Goal: Information Seeking & Learning: Check status

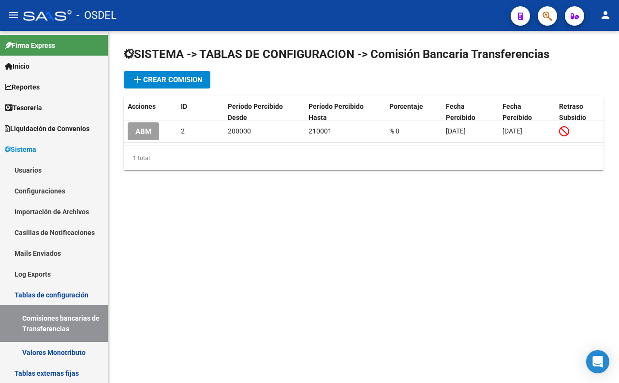
scroll to position [54, 0]
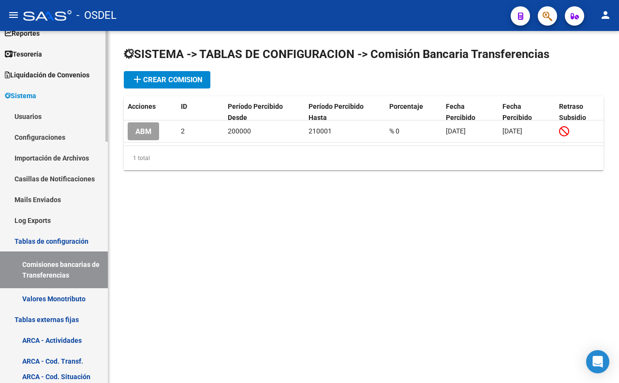
click at [71, 264] on link "Comisiones bancarias de Transferencias" at bounding box center [54, 269] width 108 height 37
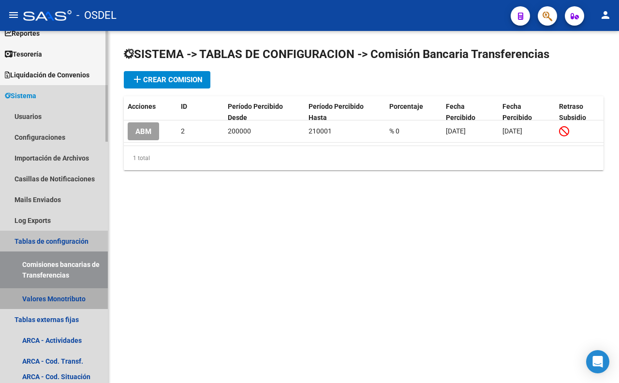
click at [61, 303] on link "Valores Monotributo" at bounding box center [54, 298] width 108 height 21
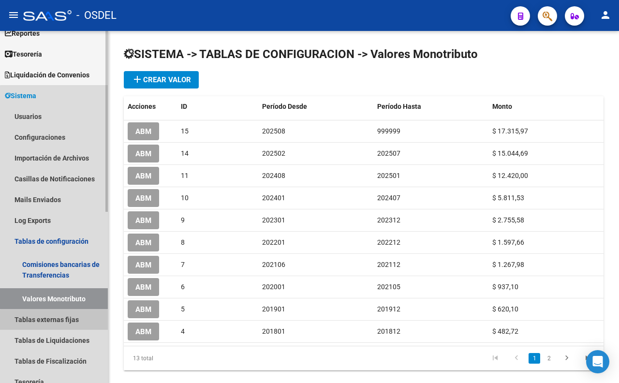
click at [56, 324] on link "Tablas externas fijas" at bounding box center [54, 319] width 108 height 21
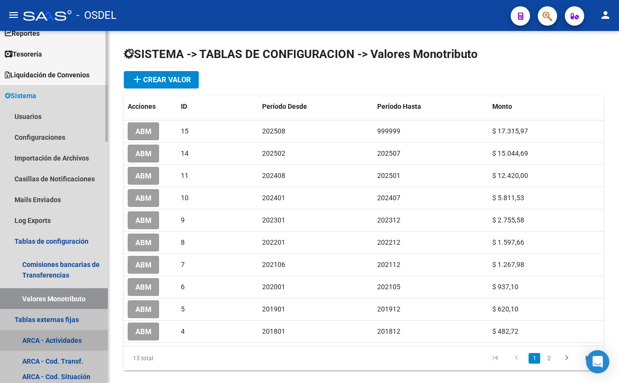
click at [52, 340] on link "ARCA - Actividades" at bounding box center [54, 340] width 108 height 21
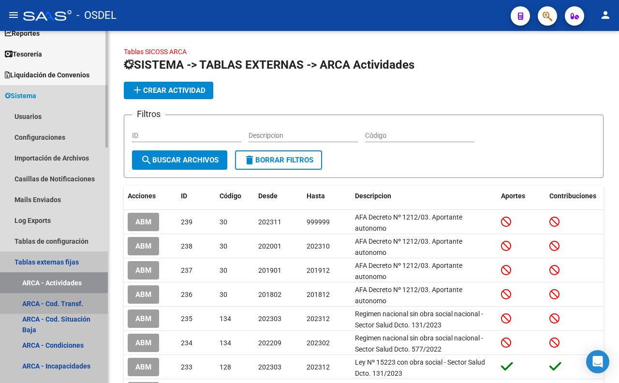
click at [63, 302] on link "ARCA - Cod. Transf." at bounding box center [54, 303] width 108 height 21
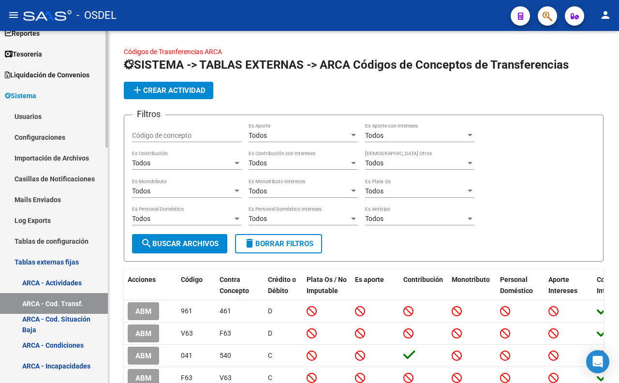
click at [67, 314] on link "ARCA - Cod. Situación Baja" at bounding box center [54, 324] width 108 height 21
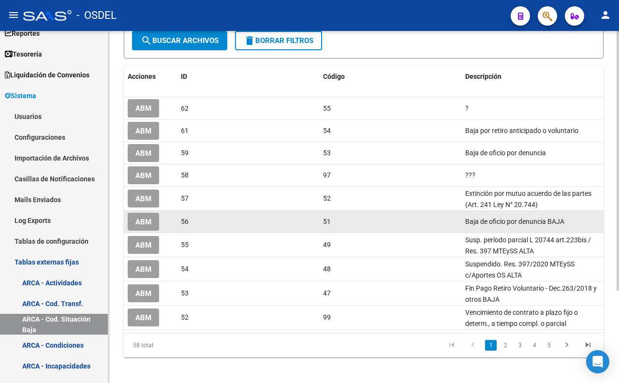
scroll to position [125, 0]
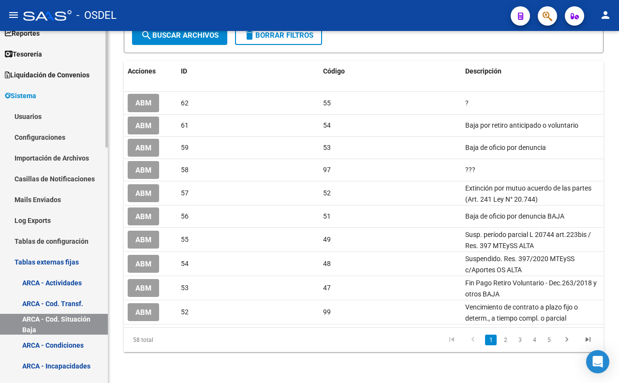
click at [65, 342] on link "ARCA - Condiciones" at bounding box center [54, 345] width 108 height 21
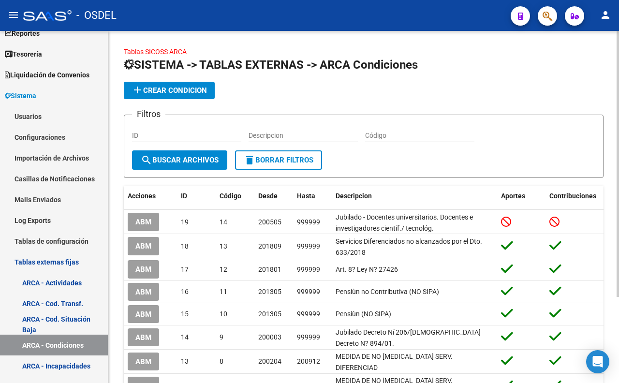
click at [375, 133] on input "Código" at bounding box center [419, 136] width 109 height 8
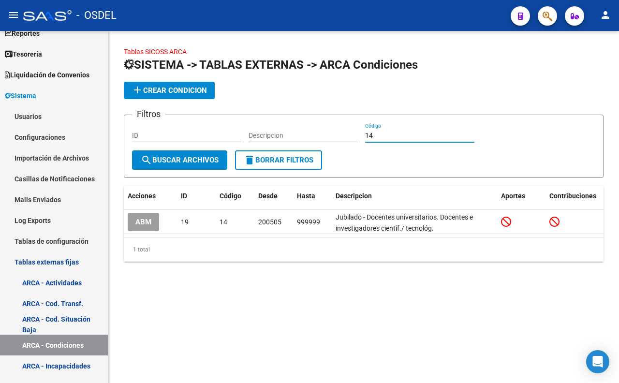
click at [388, 138] on input "14" at bounding box center [419, 136] width 109 height 8
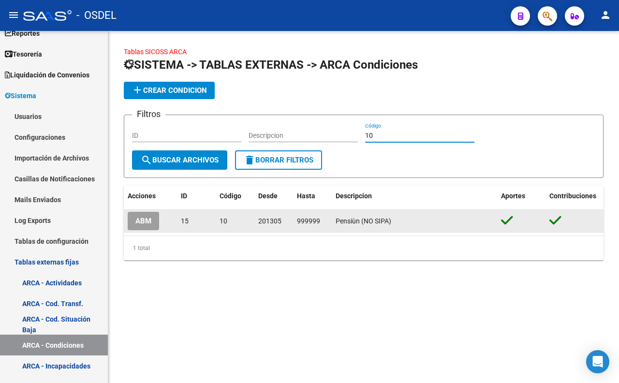
type input "10"
click at [146, 225] on span "ABM" at bounding box center [143, 221] width 16 height 9
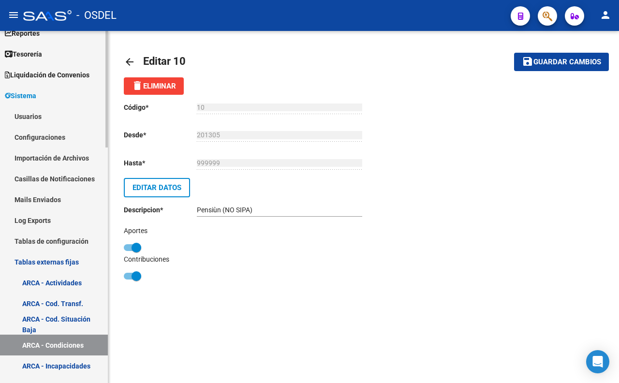
click at [44, 363] on link "ARCA - Incapacidades" at bounding box center [54, 365] width 108 height 21
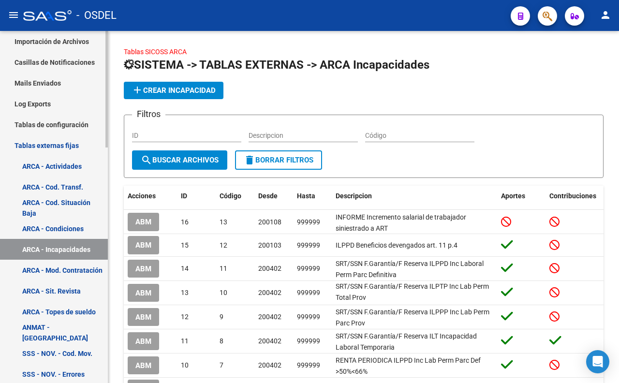
scroll to position [215, 0]
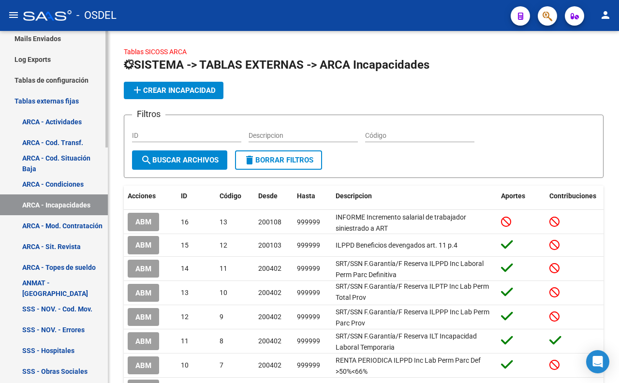
click at [34, 228] on link "ARCA - Mod. Contratación" at bounding box center [54, 225] width 108 height 21
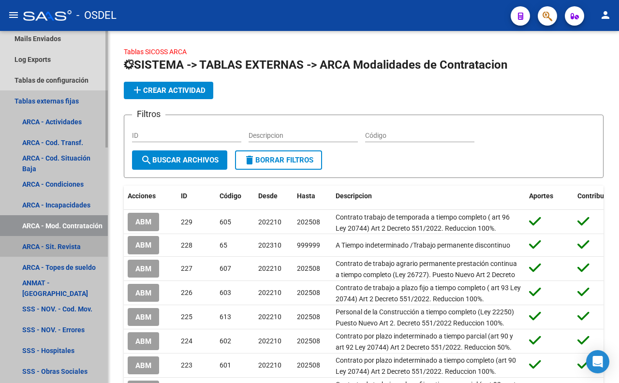
click at [40, 245] on link "ARCA - Sit. Revista" at bounding box center [54, 246] width 108 height 21
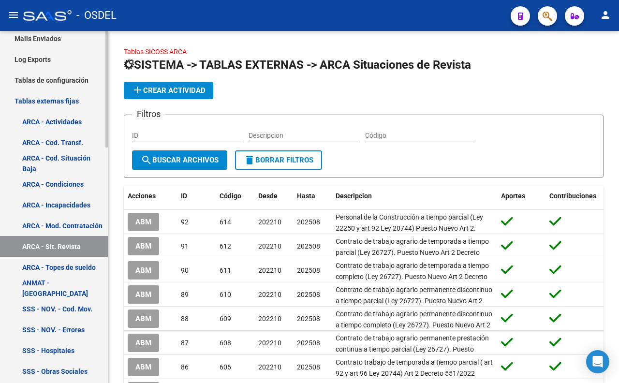
click at [34, 118] on link "ARCA - Actividades" at bounding box center [54, 121] width 108 height 21
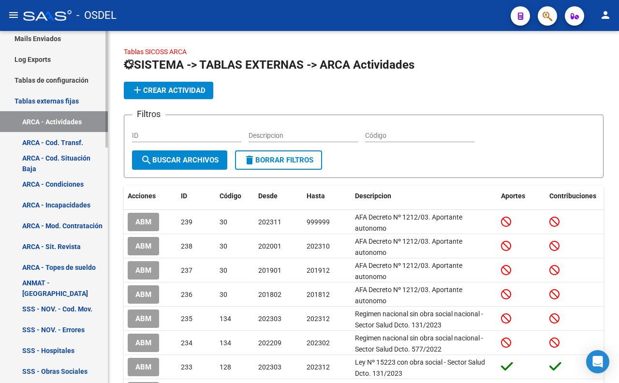
click at [81, 229] on link "ARCA - Mod. Contratación" at bounding box center [54, 225] width 108 height 21
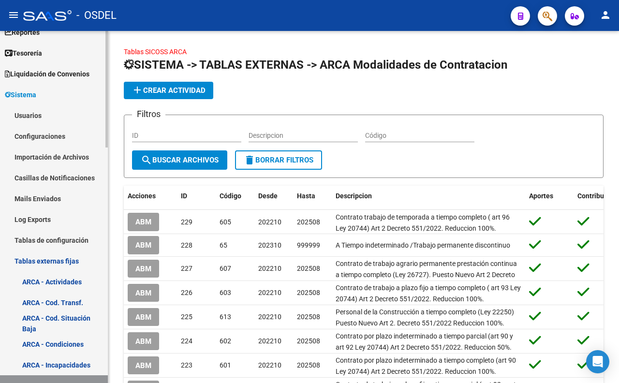
scroll to position [54, 0]
click at [57, 143] on link "Configuraciones" at bounding box center [54, 137] width 108 height 21
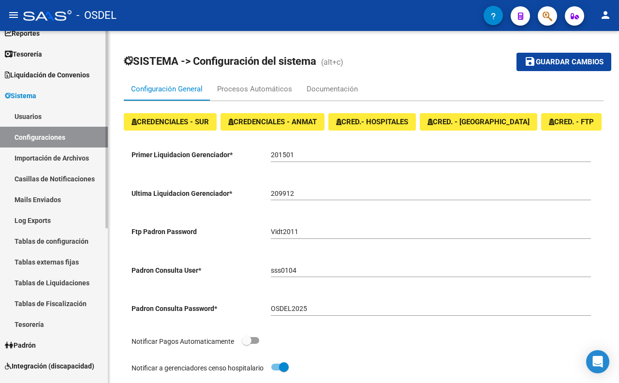
click at [54, 154] on link "Importación de Archivos" at bounding box center [54, 157] width 108 height 21
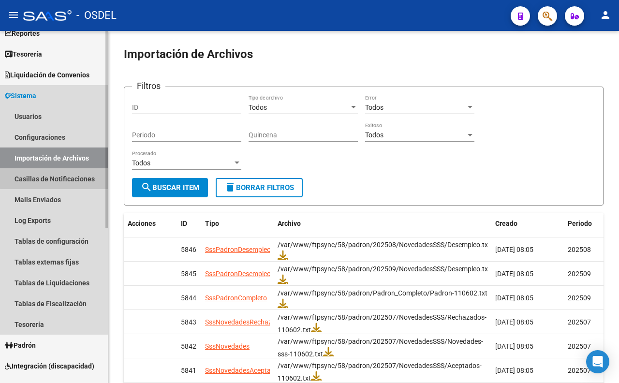
click at [55, 176] on link "Casillas de Notificaciones" at bounding box center [54, 178] width 108 height 21
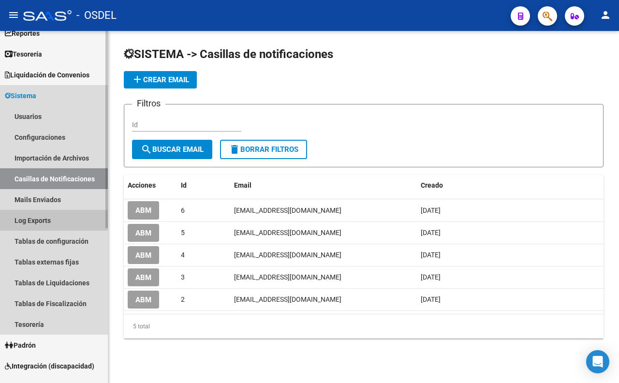
click at [44, 216] on link "Log Exports" at bounding box center [54, 220] width 108 height 21
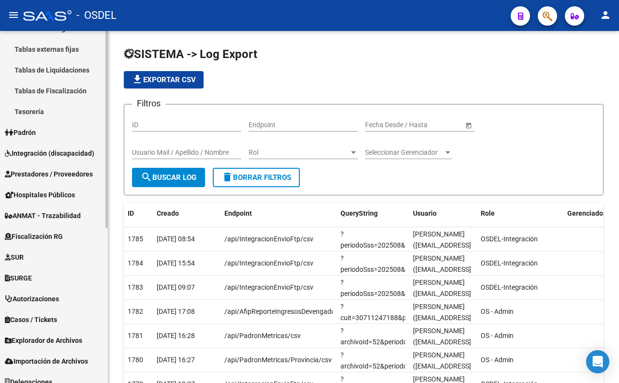
scroll to position [275, 0]
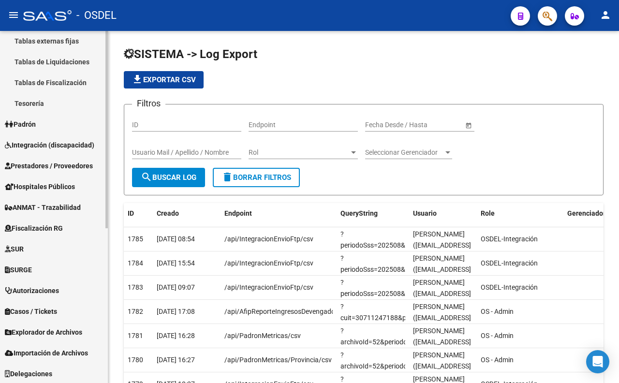
click at [79, 148] on span "Integración (discapacidad)" at bounding box center [49, 145] width 89 height 11
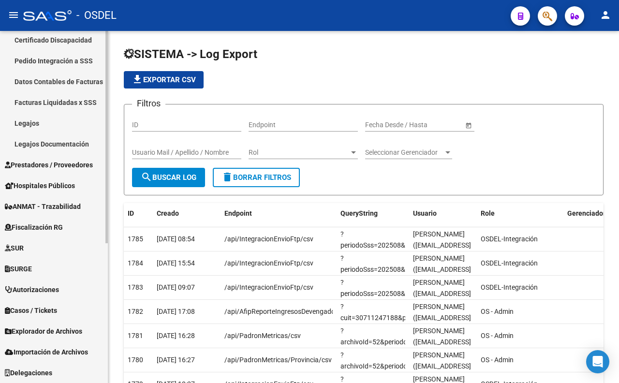
scroll to position [213, 0]
click at [73, 143] on link "Legajos Documentación" at bounding box center [54, 143] width 108 height 21
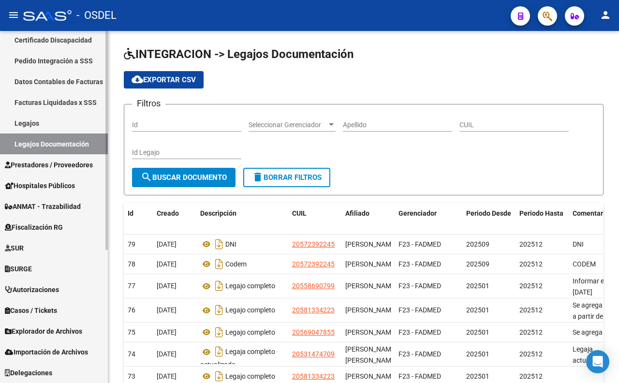
click at [83, 166] on span "Prestadores / Proveedores" at bounding box center [49, 165] width 88 height 11
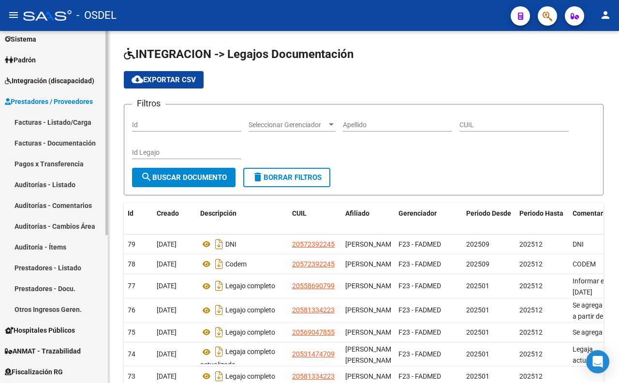
scroll to position [105, 0]
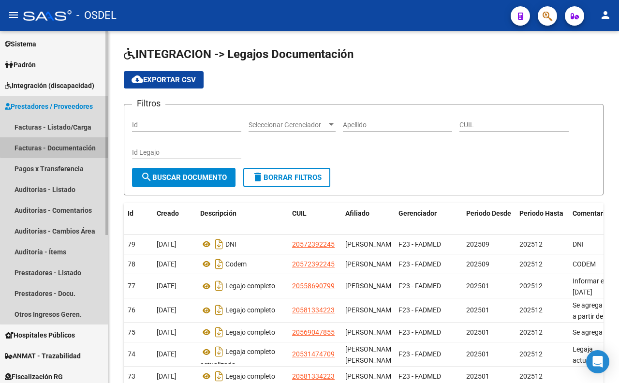
click at [81, 144] on link "Facturas - Documentación" at bounding box center [54, 147] width 108 height 21
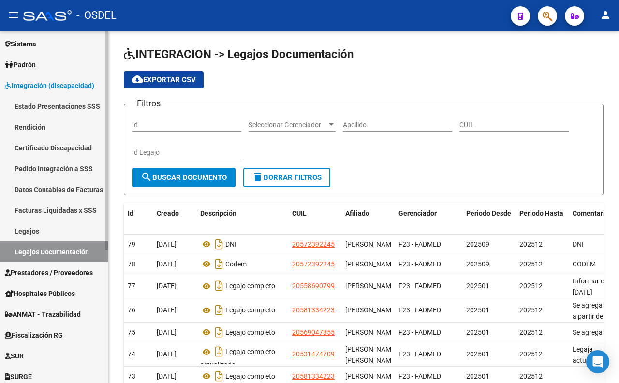
click at [72, 111] on link "Estado Presentaciones SSS" at bounding box center [54, 106] width 108 height 21
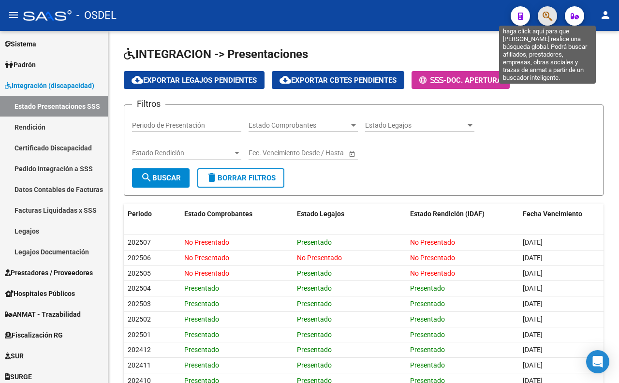
click at [549, 13] on icon "button" at bounding box center [548, 16] width 10 height 11
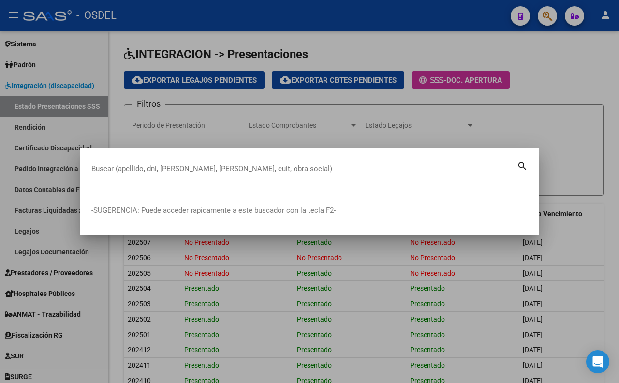
click at [376, 163] on div "Buscar (apellido, dni, [PERSON_NAME], [PERSON_NAME], cuit, obra social)" at bounding box center [304, 169] width 426 height 15
click at [204, 27] on div at bounding box center [309, 191] width 619 height 383
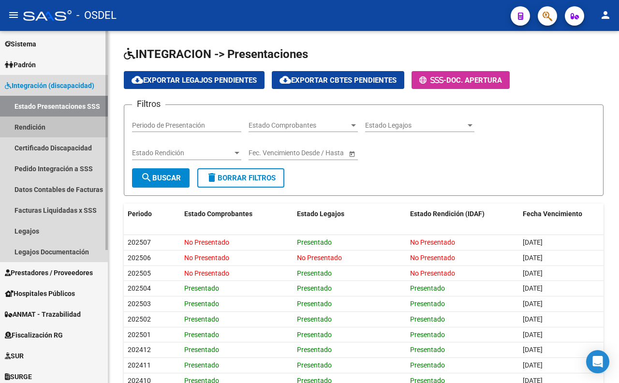
click at [60, 129] on link "Rendición" at bounding box center [54, 127] width 108 height 21
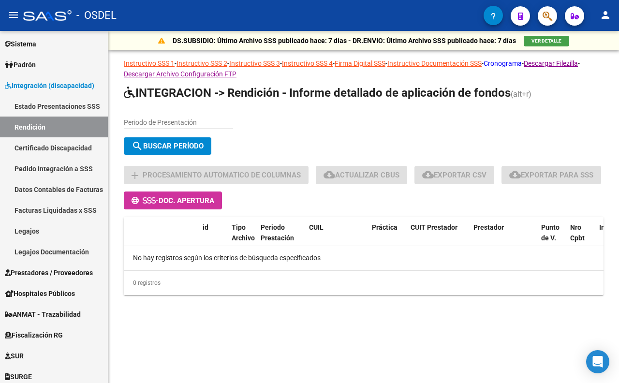
click at [522, 65] on link "Cronograma" at bounding box center [503, 63] width 38 height 8
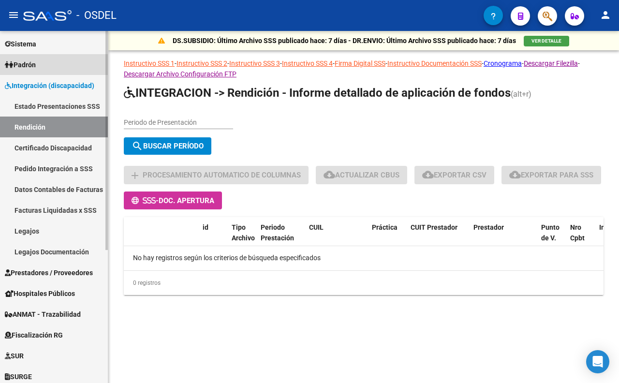
click at [15, 66] on span "Padrón" at bounding box center [20, 64] width 31 height 11
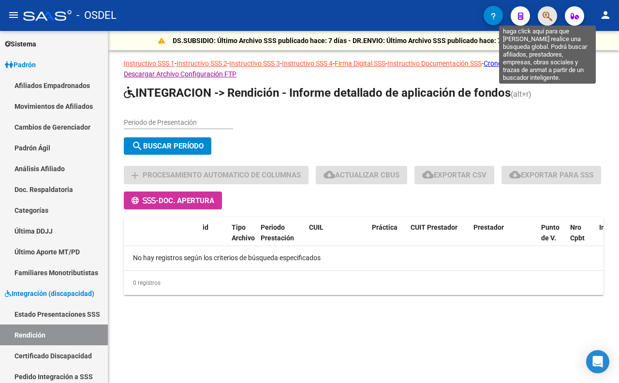
click at [545, 15] on icon "button" at bounding box center [548, 16] width 10 height 11
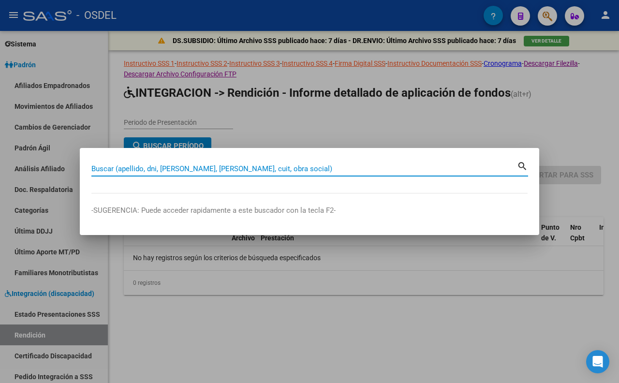
click at [309, 168] on input "Buscar (apellido, dni, [PERSON_NAME], [PERSON_NAME], cuit, obra social)" at bounding box center [304, 168] width 426 height 9
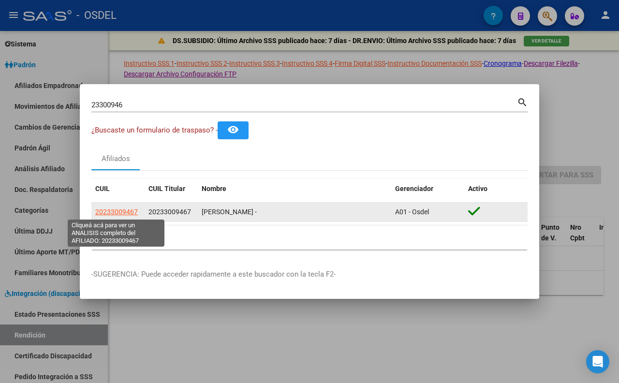
click at [117, 211] on span "20233009467" at bounding box center [116, 212] width 43 height 8
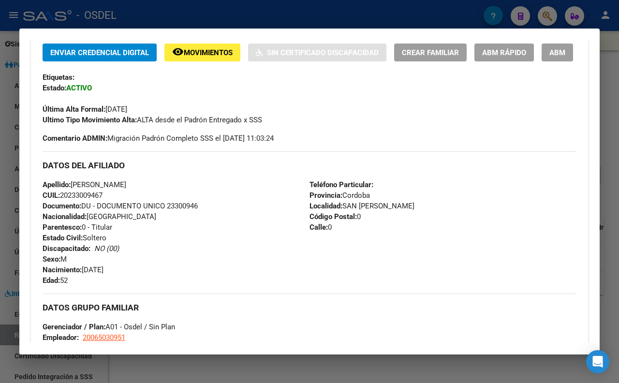
scroll to position [215, 0]
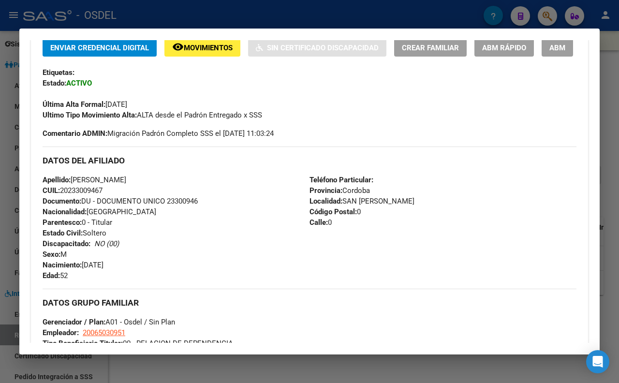
click at [432, 7] on div at bounding box center [309, 191] width 619 height 383
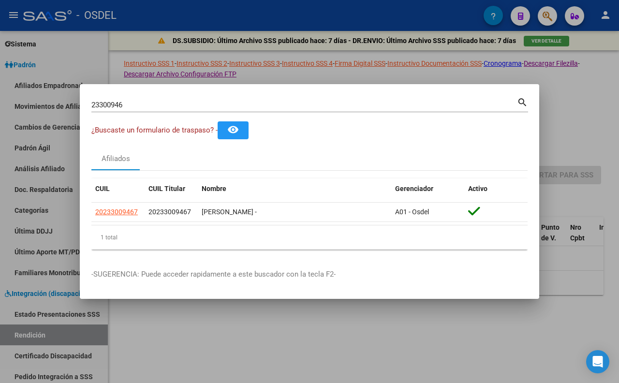
click at [396, 104] on input "23300946" at bounding box center [304, 105] width 426 height 9
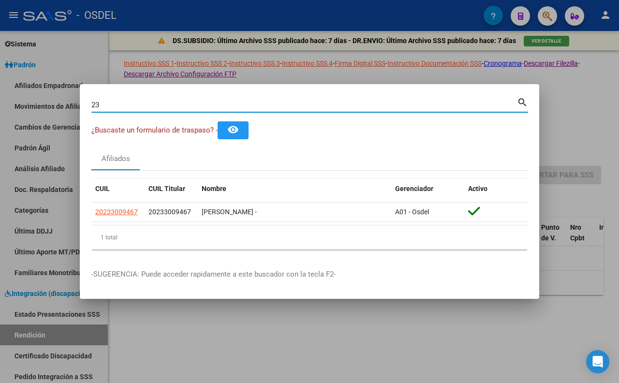
type input "2"
paste input "25022017"
type input "25022017"
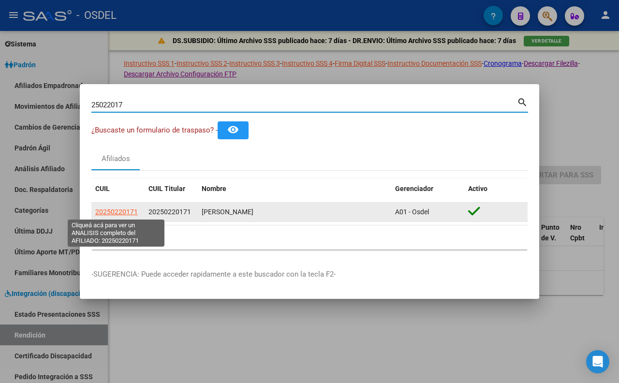
click at [127, 208] on span "20250220171" at bounding box center [116, 212] width 43 height 8
type textarea "20250220171"
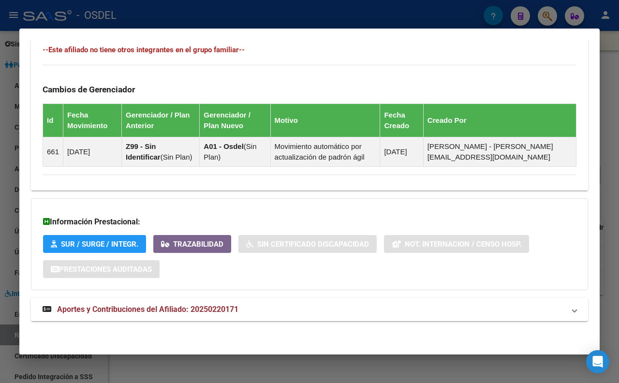
scroll to position [555, 0]
click at [195, 306] on span "Aportes y Contribuciones del Afiliado: 20250220171" at bounding box center [147, 309] width 181 height 9
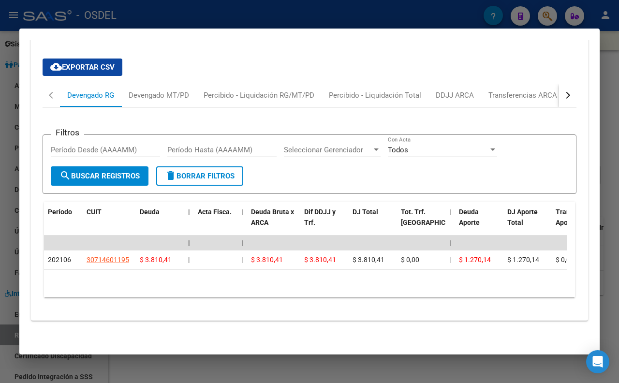
scroll to position [856, 0]
click at [165, 90] on div "Devengado MT/PD" at bounding box center [159, 95] width 60 height 11
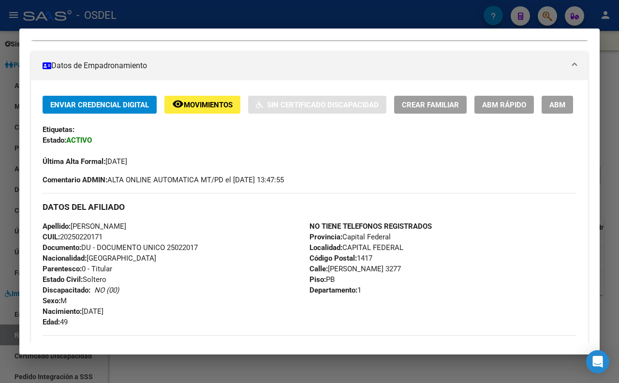
scroll to position [0, 0]
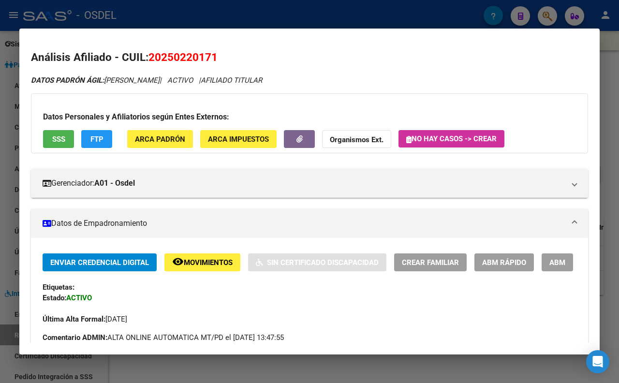
click at [60, 146] on button "SSS" at bounding box center [58, 139] width 31 height 18
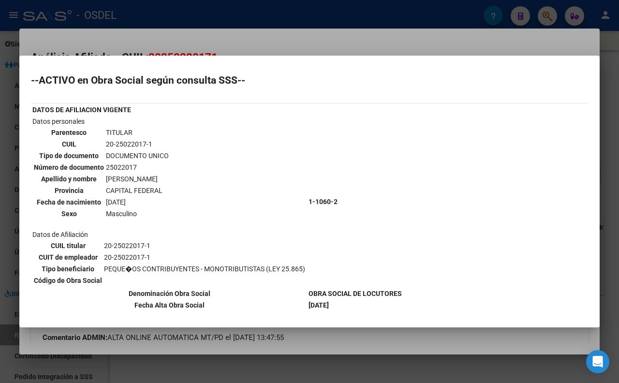
click at [240, 37] on div at bounding box center [309, 191] width 619 height 383
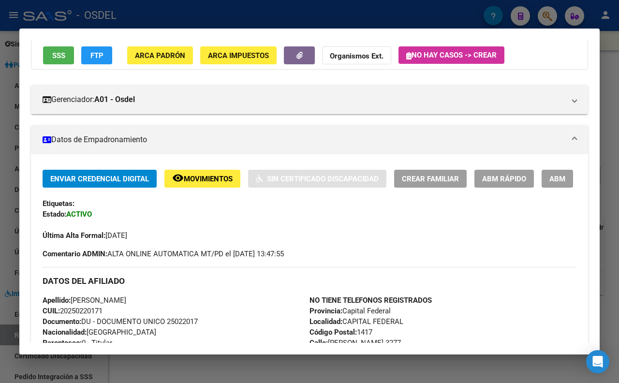
scroll to position [161, 0]
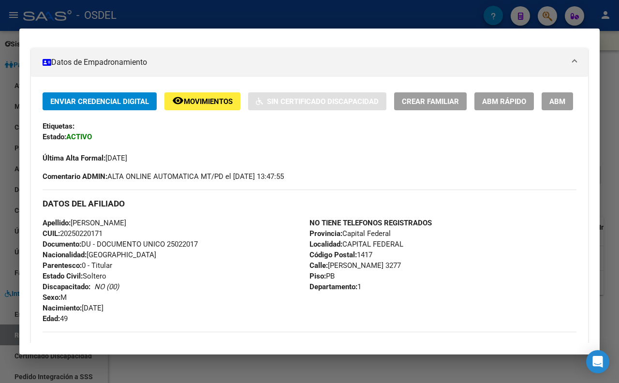
click at [132, 105] on span "Enviar Credencial Digital" at bounding box center [99, 101] width 99 height 9
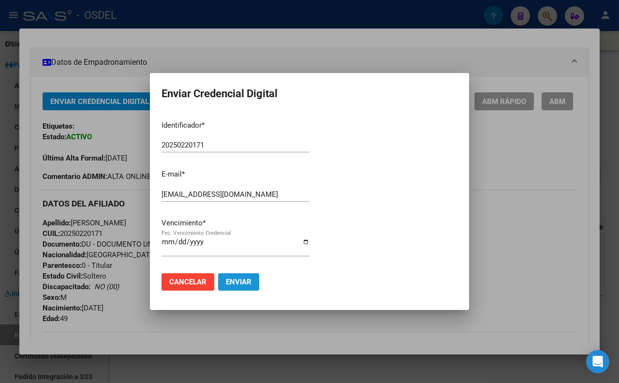
click at [234, 282] on span "Enviar" at bounding box center [239, 282] width 26 height 9
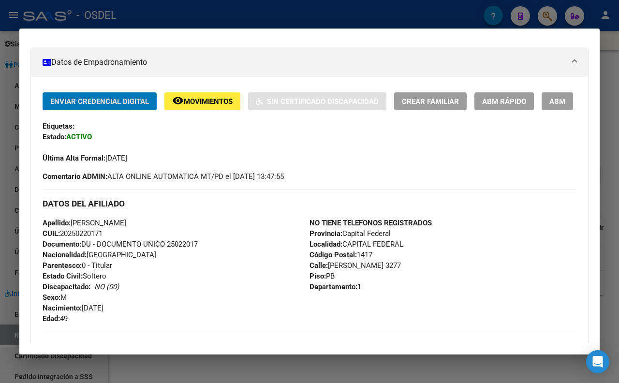
drag, startPoint x: 606, startPoint y: 54, endPoint x: 589, endPoint y: 4, distance: 52.8
click at [607, 54] on div at bounding box center [309, 191] width 619 height 383
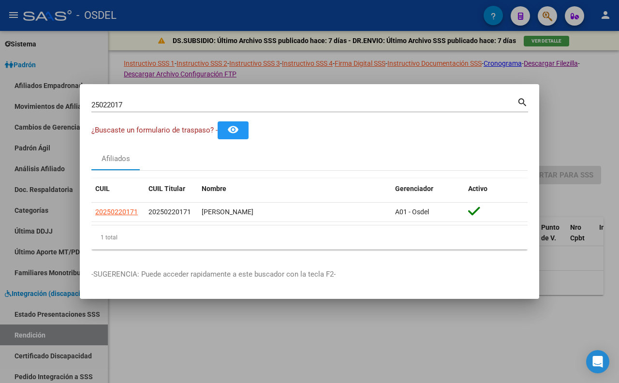
click at [313, 318] on div at bounding box center [309, 191] width 619 height 383
